Goal: Task Accomplishment & Management: Use online tool/utility

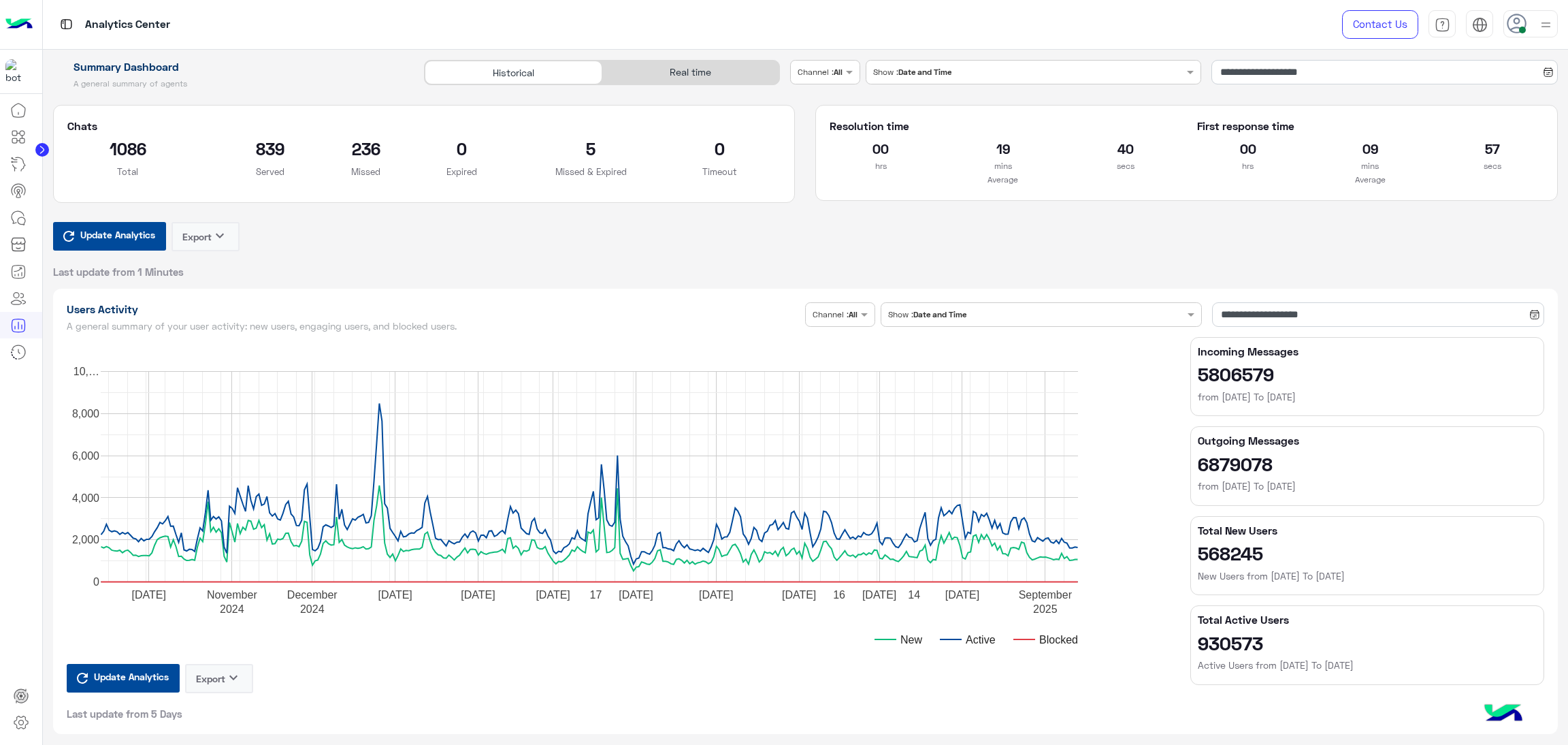
click at [103, 226] on span "Update Analytics" at bounding box center [118, 235] width 82 height 19
click at [15, 352] on icon at bounding box center [19, 352] width 16 height 16
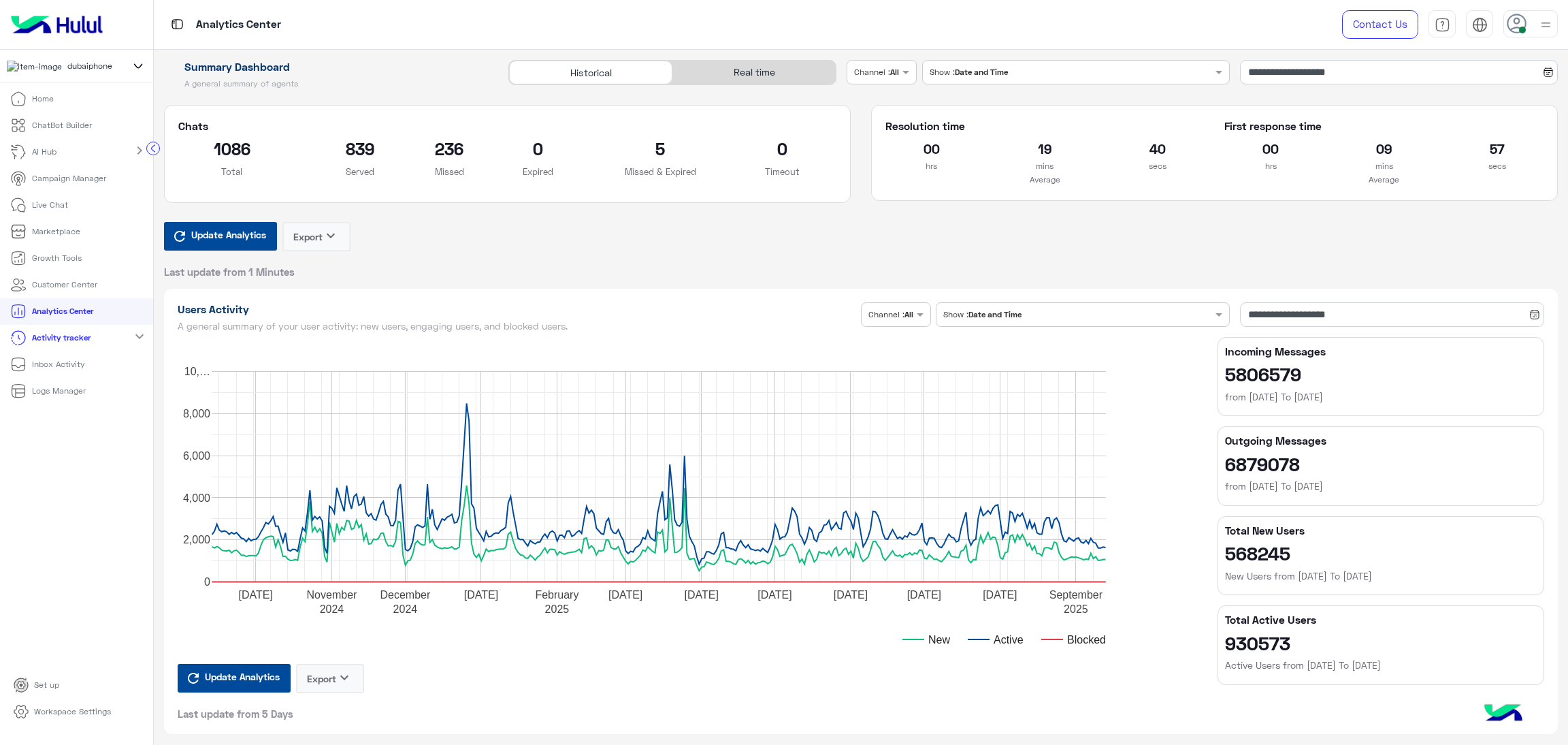
click at [59, 396] on p "Logs Manager" at bounding box center [59, 390] width 54 height 12
click at [52, 397] on p "Logs Manager" at bounding box center [59, 390] width 54 height 12
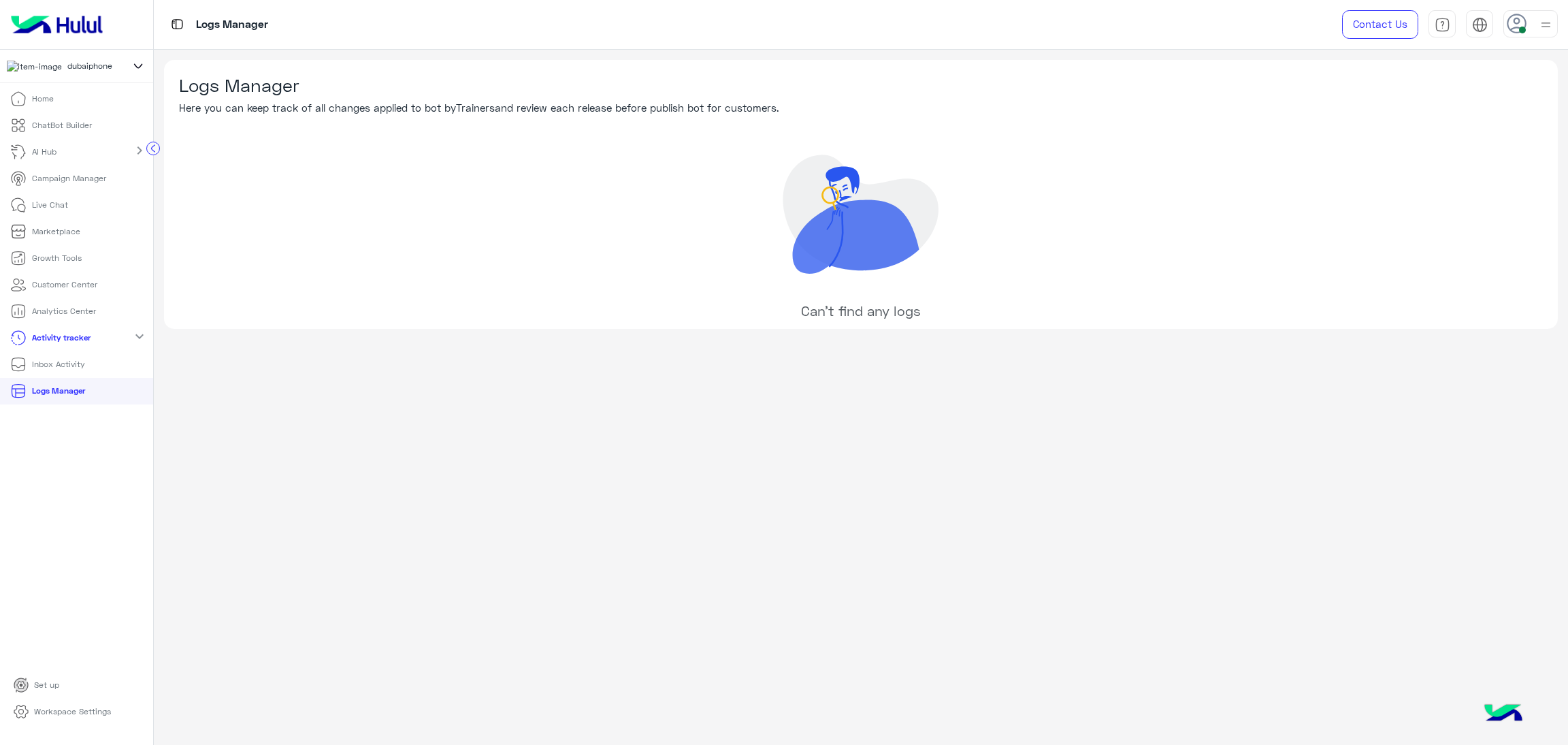
click at [74, 394] on p "Logs Manager" at bounding box center [58, 390] width 53 height 12
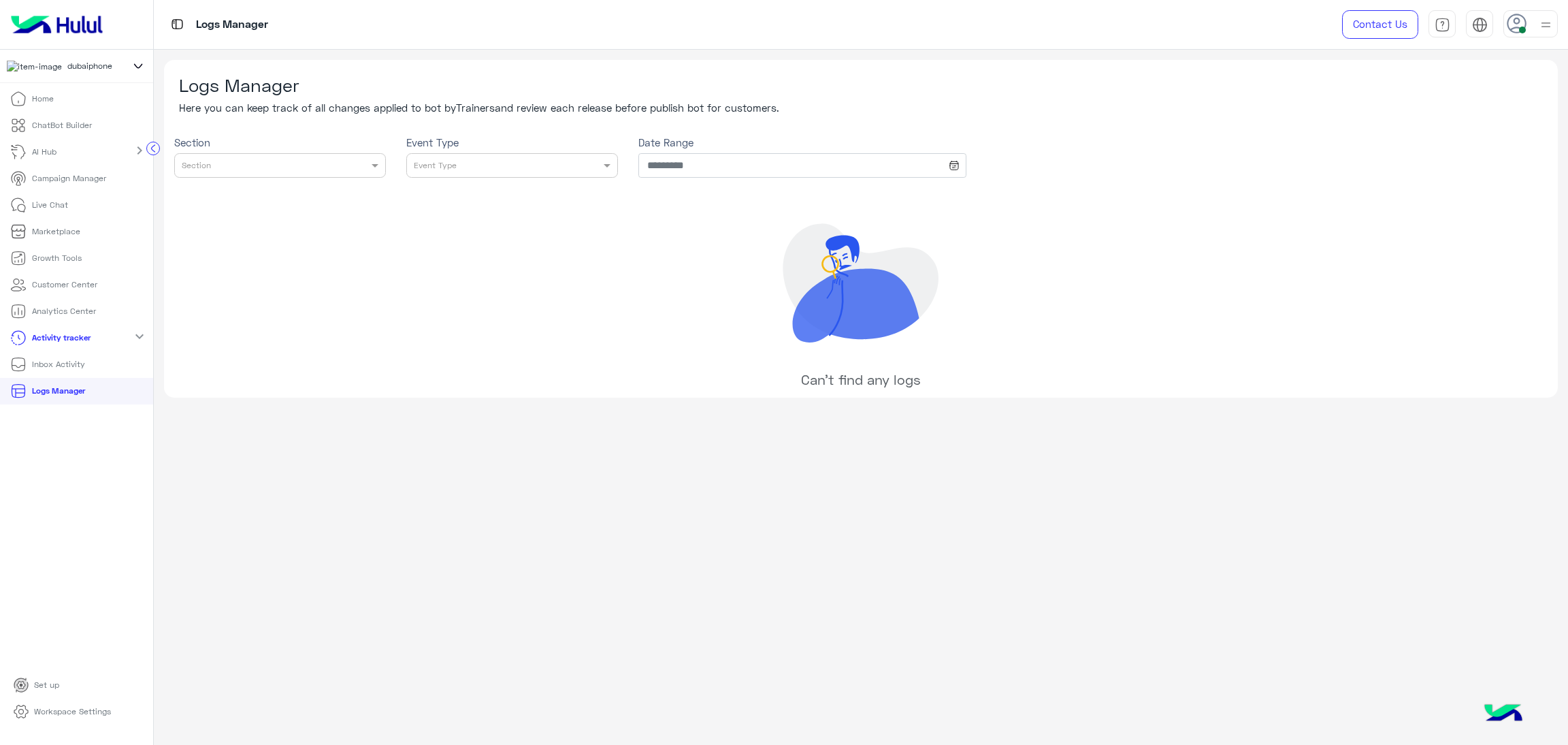
type input "**********"
